Goal: Complete application form

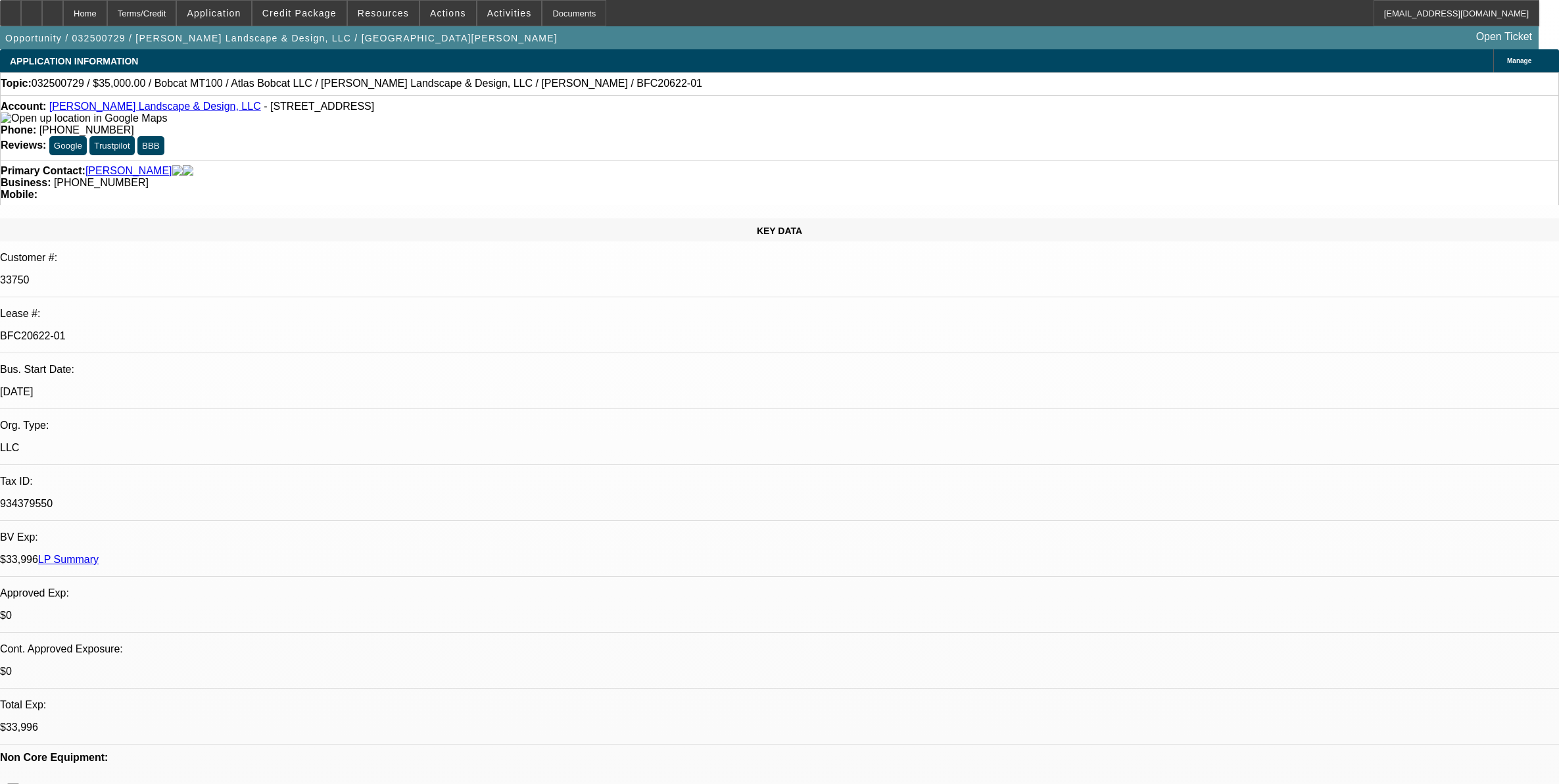
select select "0"
select select "2"
select select "0"
select select "6"
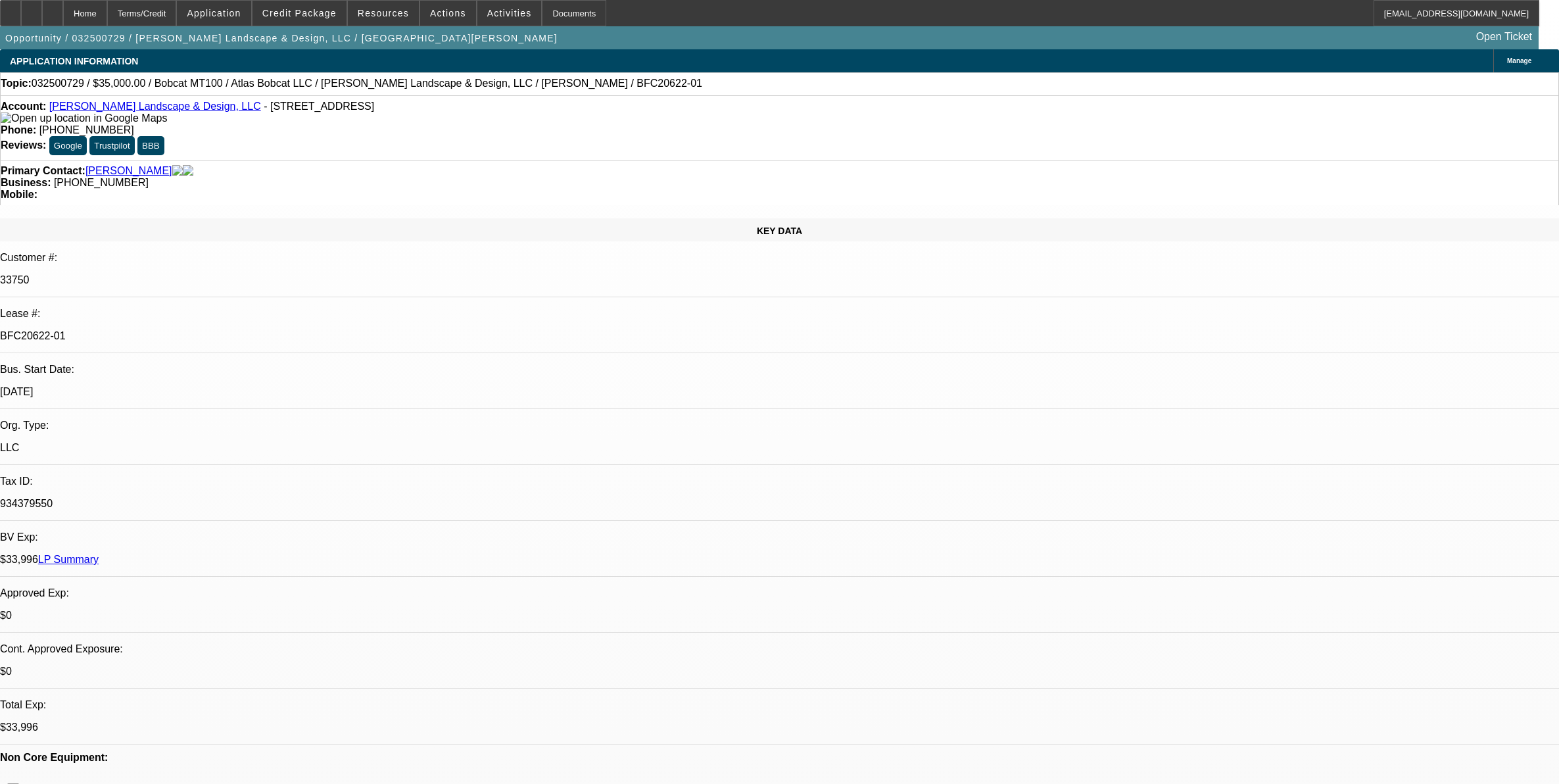
select select "0"
select select "2"
select select "0.1"
select select "4"
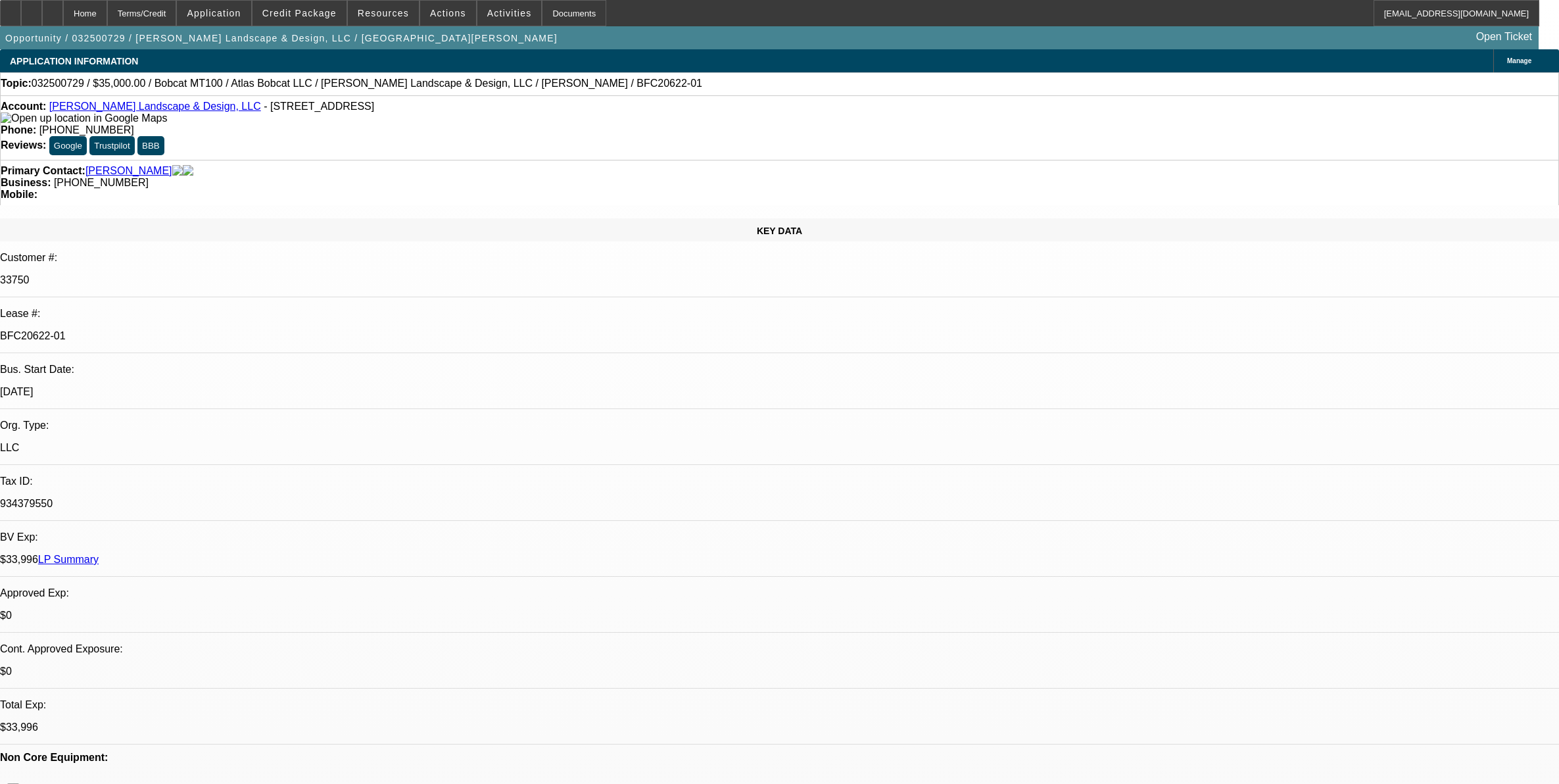
select select "0"
select select "2"
select select "0.1"
select select "4"
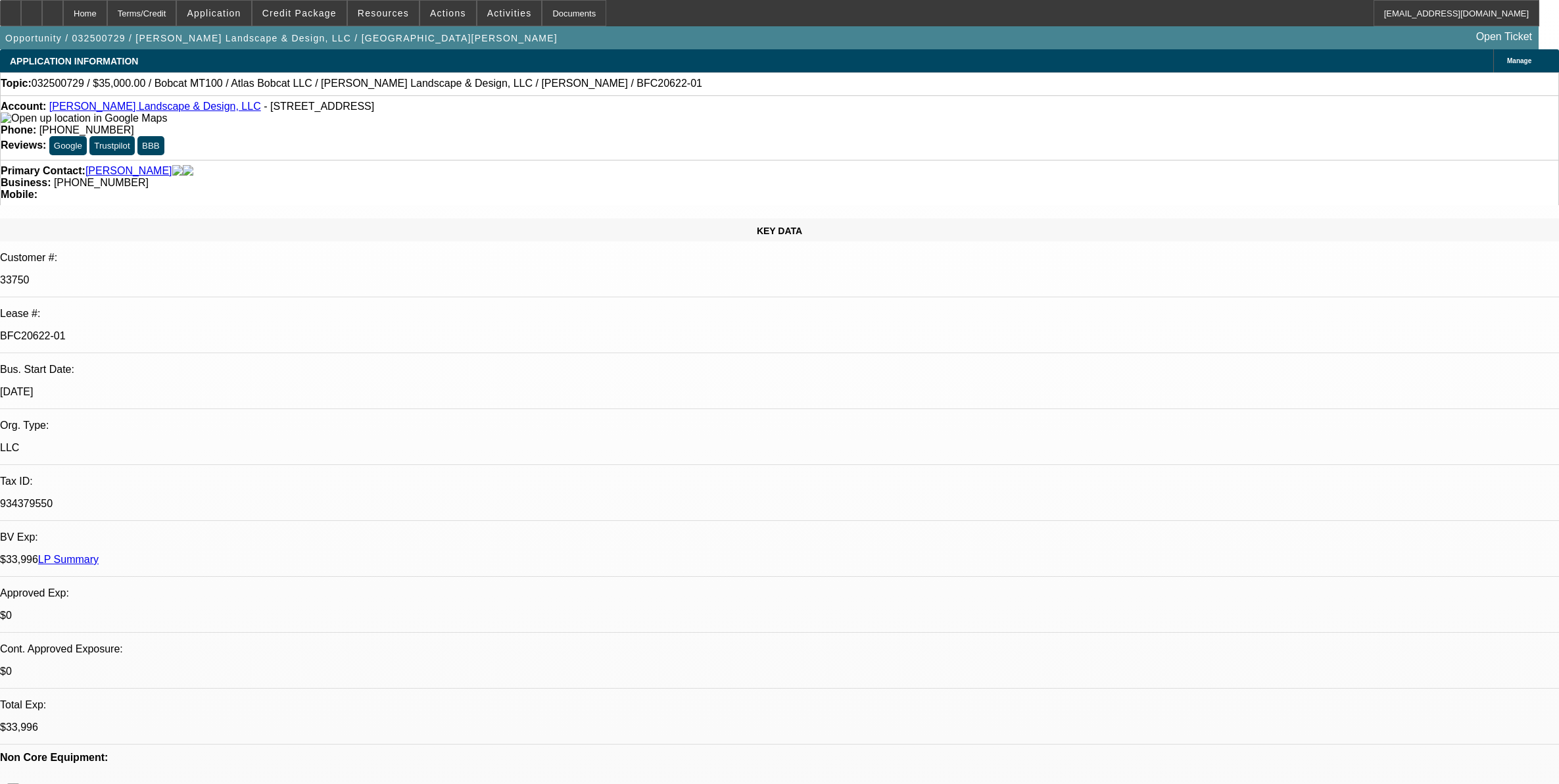
select select "0.2"
select select "2"
select select "0.1"
select select "4"
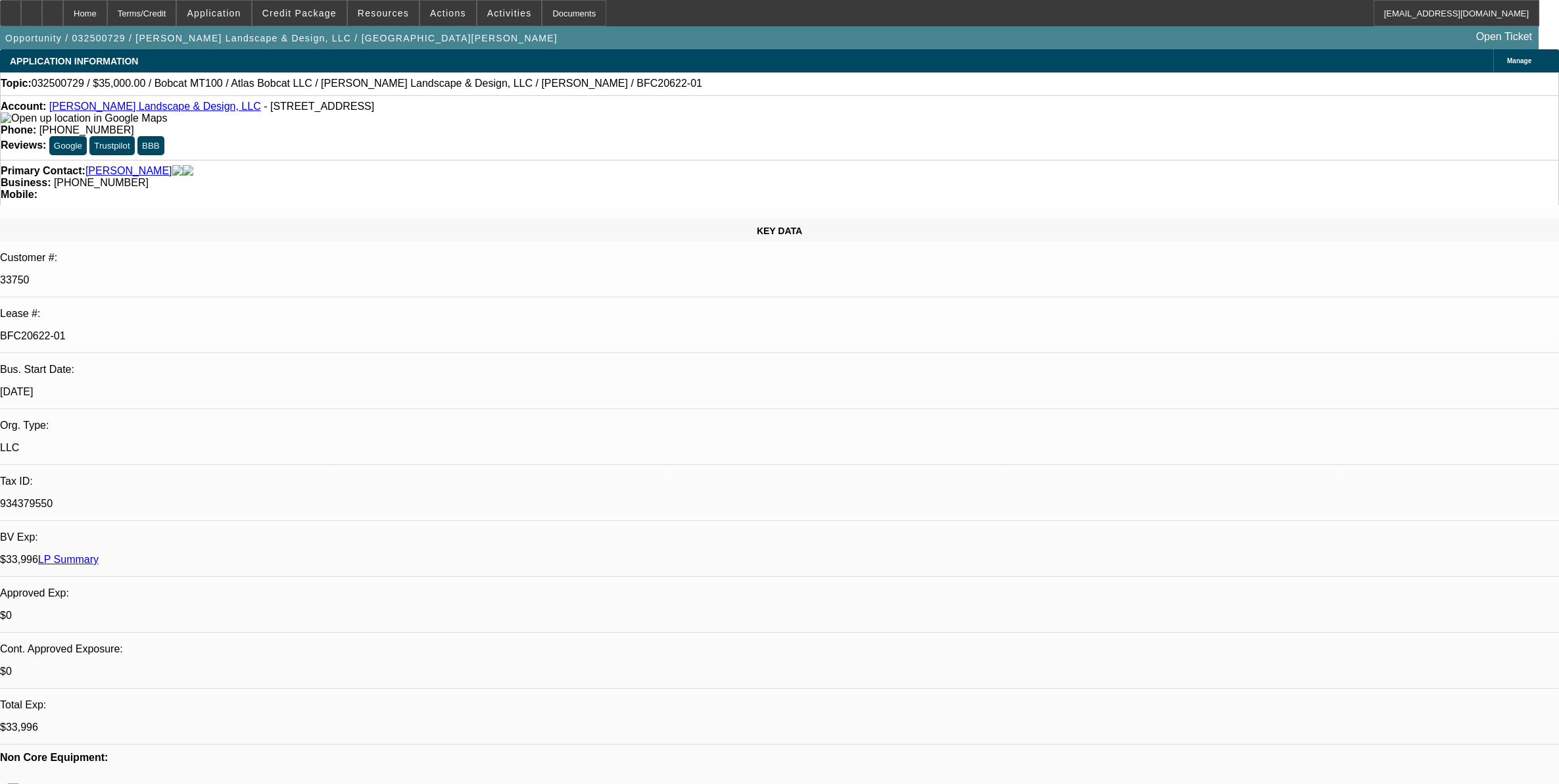
select select "0"
select select "2"
select select "0"
select select "6"
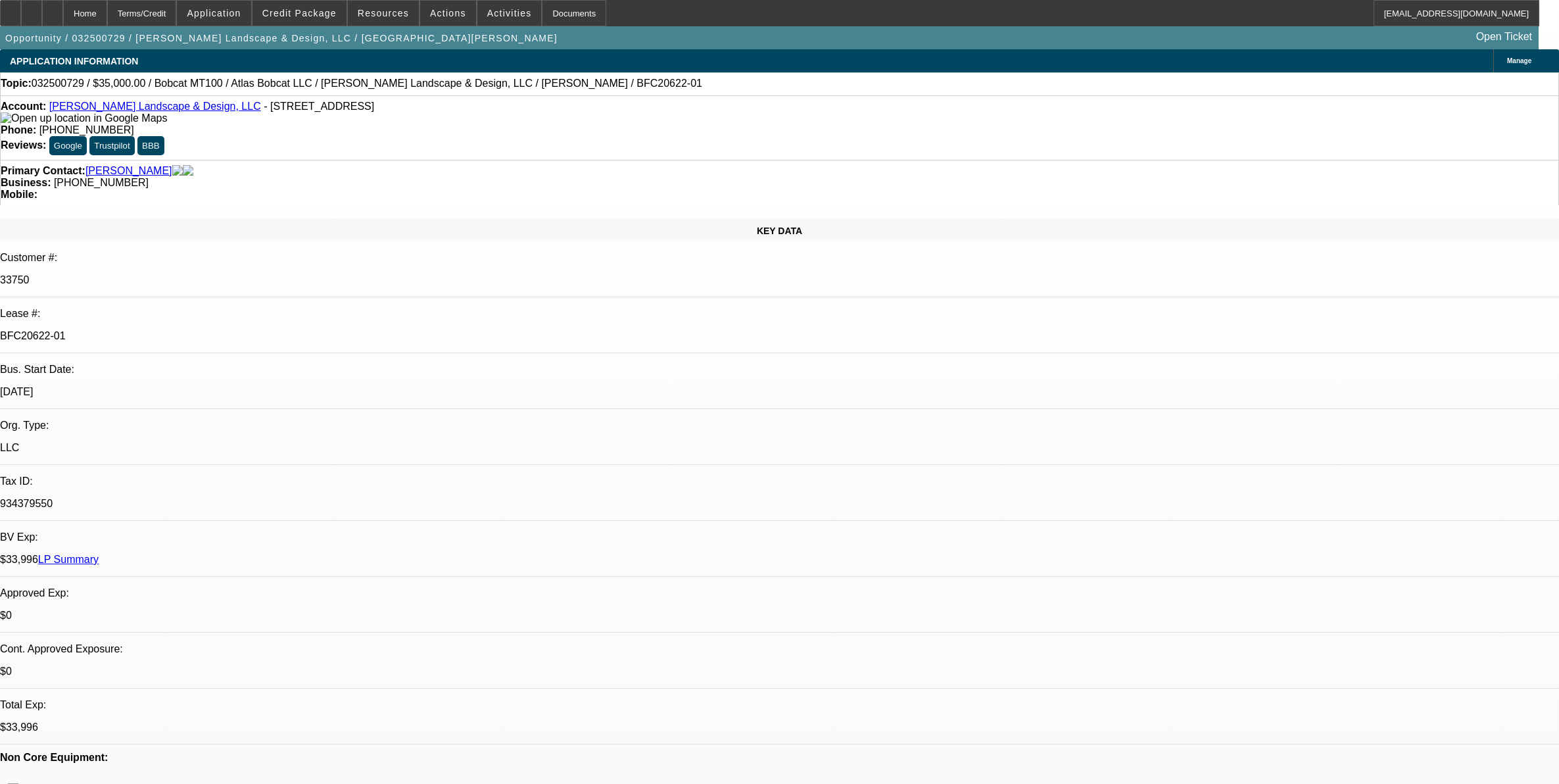
select select "0"
select select "2"
select select "0.1"
select select "4"
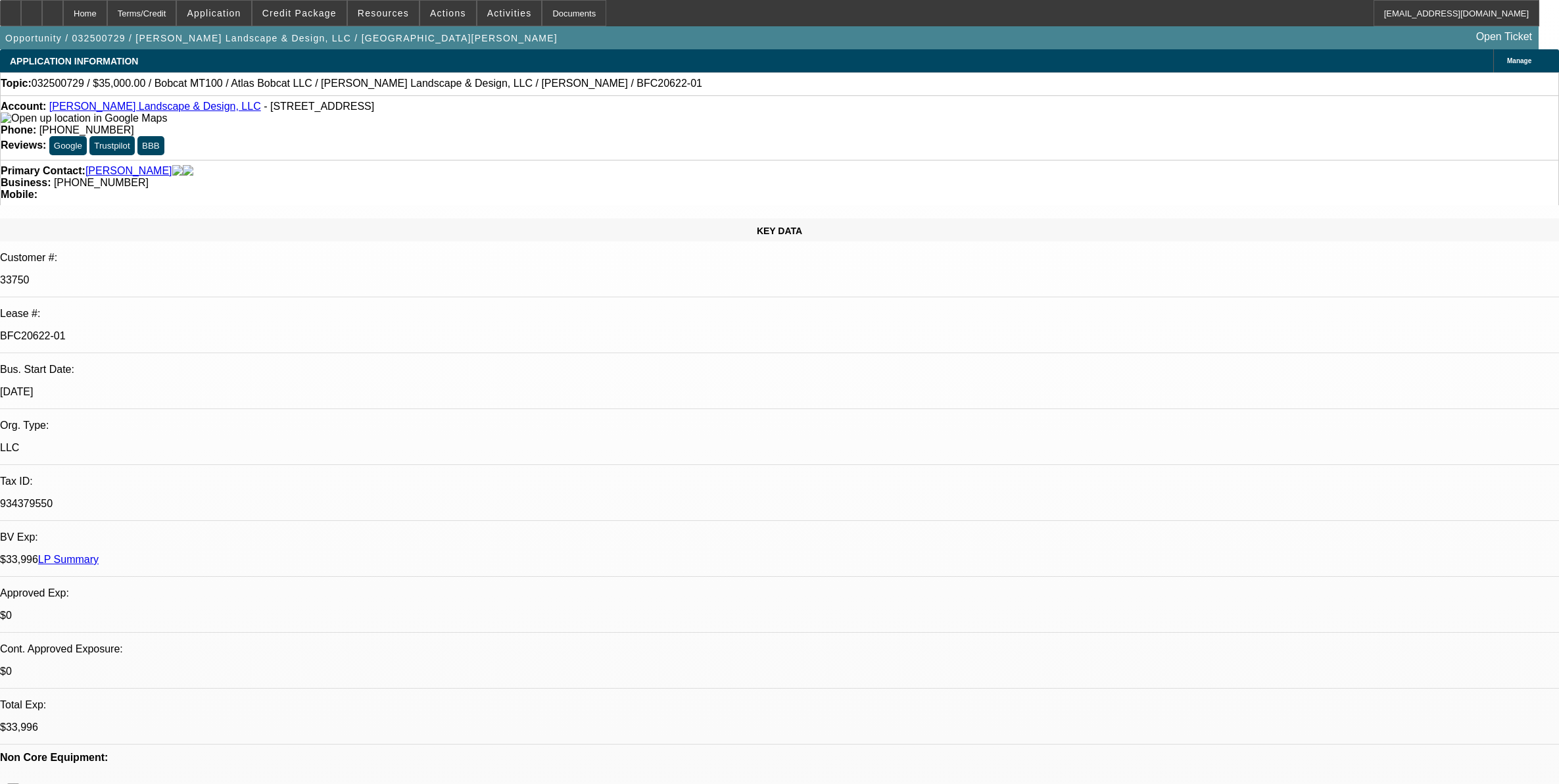
select select "0"
select select "2"
select select "0.1"
select select "4"
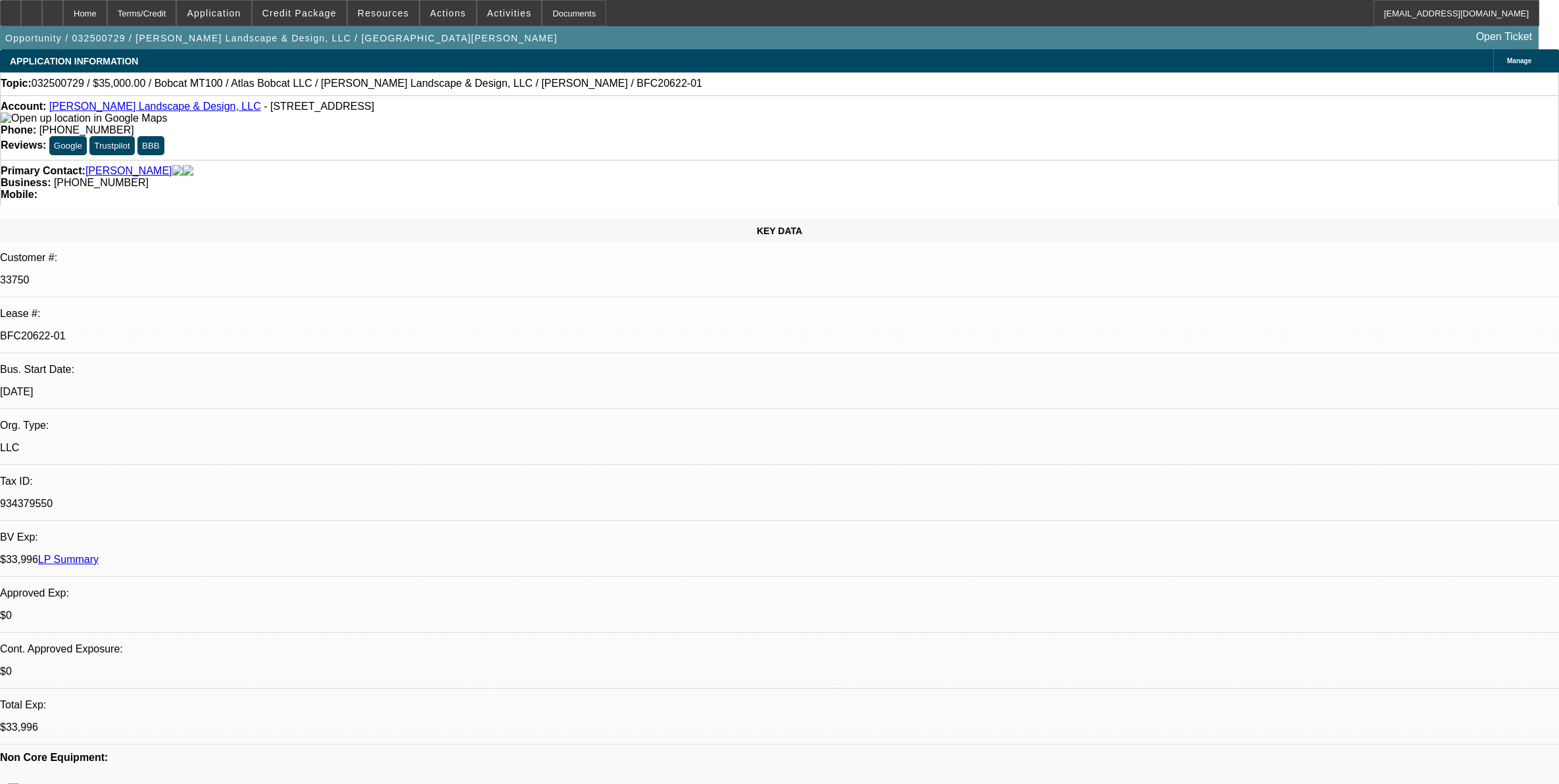
select select "0.2"
select select "2"
select select "0.1"
select select "4"
